Goal: Task Accomplishment & Management: Manage account settings

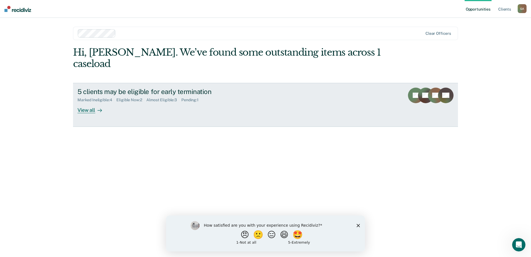
click at [356, 95] on link "5 clients may be eligible for early termination Marked Ineligible : 4 Eligible …" at bounding box center [265, 105] width 385 height 44
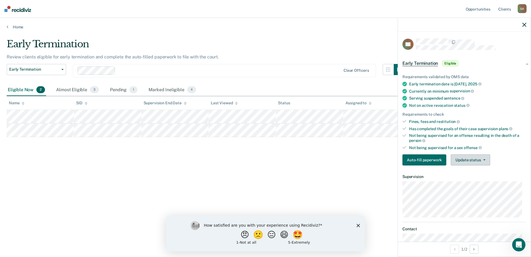
click at [476, 160] on button "Update status" at bounding box center [470, 159] width 39 height 11
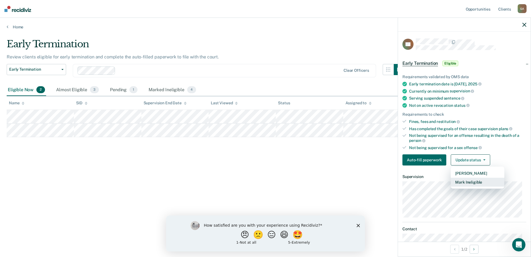
click at [472, 182] on button "Mark Ineligible" at bounding box center [478, 182] width 54 height 9
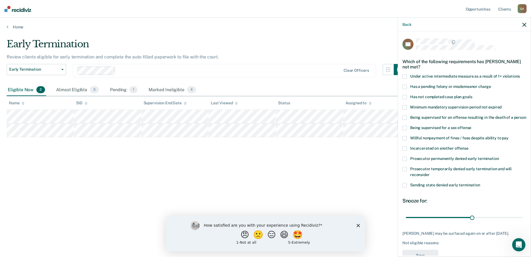
click at [405, 96] on span at bounding box center [405, 97] width 4 height 4
drag, startPoint x: 470, startPoint y: 223, endPoint x: 525, endPoint y: 222, distance: 55.0
type input "52"
click at [523, 222] on input "range" at bounding box center [464, 217] width 117 height 10
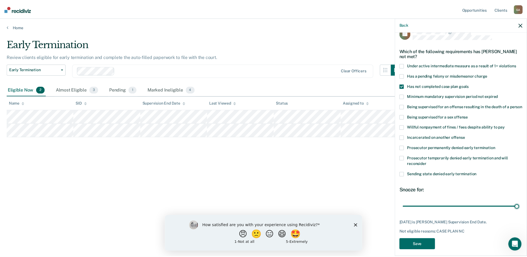
scroll to position [21, 0]
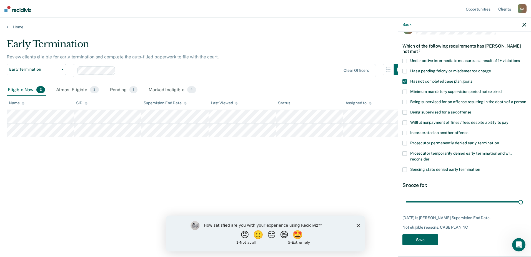
click at [425, 241] on button "Save" at bounding box center [421, 239] width 36 height 11
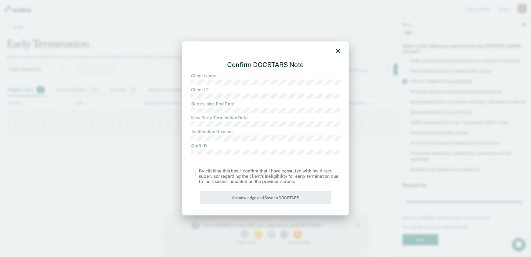
click at [195, 172] on span at bounding box center [193, 174] width 4 height 4
click at [199, 172] on input "checkbox" at bounding box center [199, 172] width 0 height 0
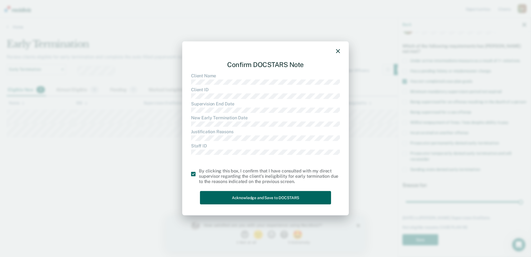
click at [237, 198] on button "Acknowledge and Save to DOCSTARS" at bounding box center [265, 198] width 131 height 14
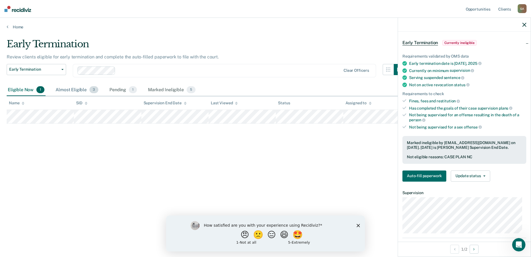
click at [70, 91] on div "Almost Eligible 3" at bounding box center [76, 90] width 45 height 12
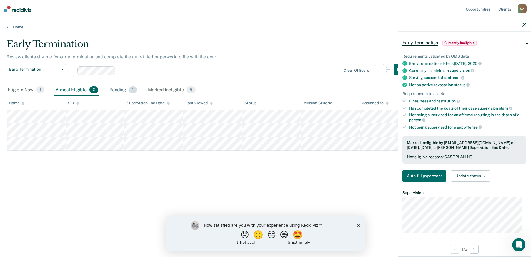
click at [114, 91] on div "Pending 1" at bounding box center [123, 90] width 30 height 12
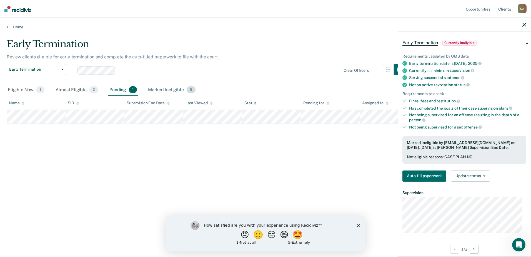
click at [167, 92] on div "Marked Ineligible 5" at bounding box center [172, 90] width 50 height 12
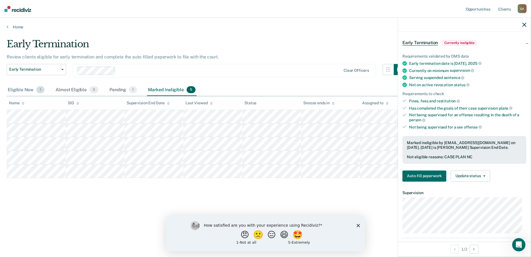
click at [27, 90] on div "Eligible Now 1" at bounding box center [26, 90] width 39 height 12
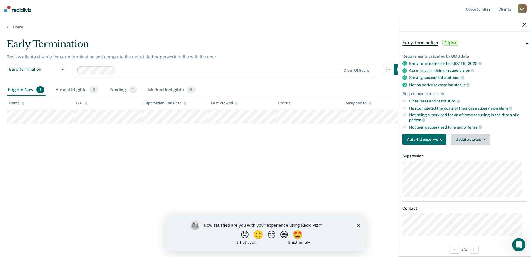
click at [468, 140] on button "Update status" at bounding box center [470, 139] width 39 height 11
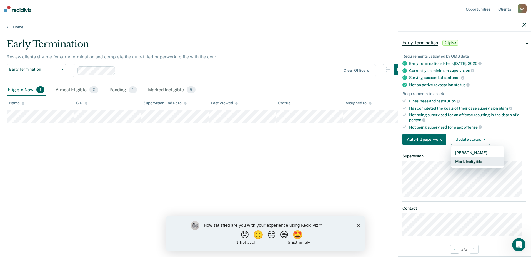
click at [474, 163] on button "Mark Ineligible" at bounding box center [478, 161] width 54 height 9
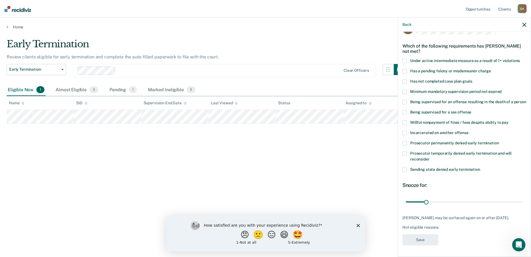
click at [406, 59] on span at bounding box center [405, 61] width 4 height 4
click at [406, 79] on span at bounding box center [405, 81] width 4 height 4
click at [405, 143] on span at bounding box center [405, 143] width 4 height 4
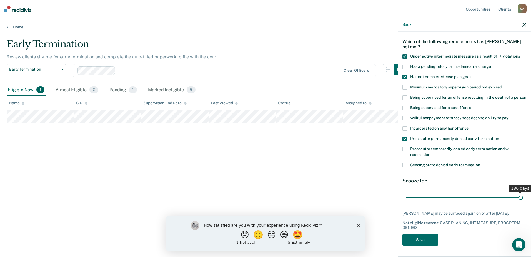
drag, startPoint x: 426, startPoint y: 202, endPoint x: 532, endPoint y: 200, distance: 106.5
type input "180"
click at [523, 200] on input "range" at bounding box center [464, 197] width 117 height 10
click at [423, 243] on button "Save" at bounding box center [421, 239] width 36 height 11
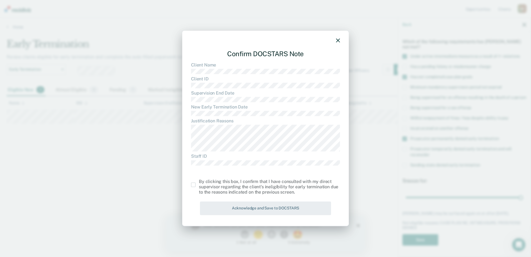
click at [193, 185] on span at bounding box center [193, 184] width 4 height 4
click at [199, 182] on input "checkbox" at bounding box center [199, 182] width 0 height 0
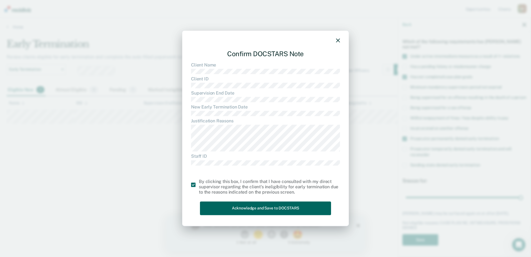
click at [229, 205] on button "Acknowledge and Save to DOCSTARS" at bounding box center [265, 209] width 131 height 14
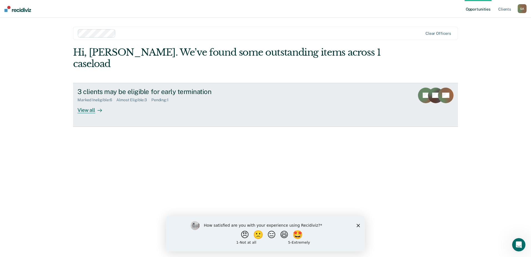
click at [316, 93] on link "3 clients may be eligible for early termination Marked Ineligible : 6 Almost El…" at bounding box center [265, 105] width 385 height 44
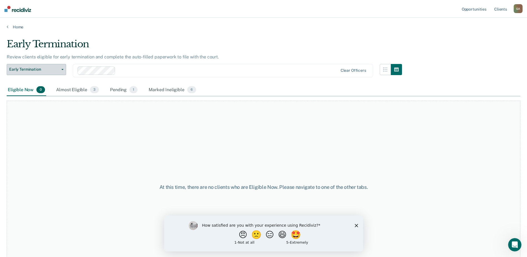
click at [60, 71] on button "Early Termination" at bounding box center [36, 69] width 59 height 11
click at [73, 91] on div "Almost Eligible 3" at bounding box center [77, 90] width 45 height 12
